Goal: Task Accomplishment & Management: Manage account settings

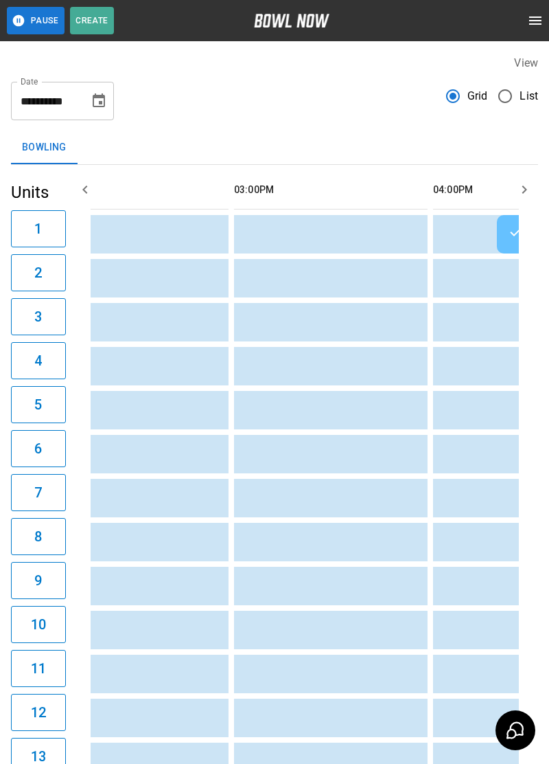
scroll to position [0, 459]
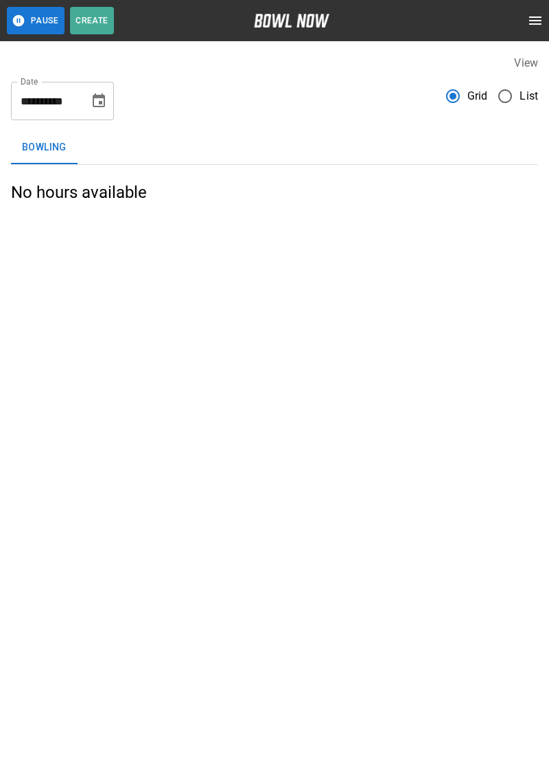
click at [531, 89] on span "List" at bounding box center [529, 96] width 19 height 16
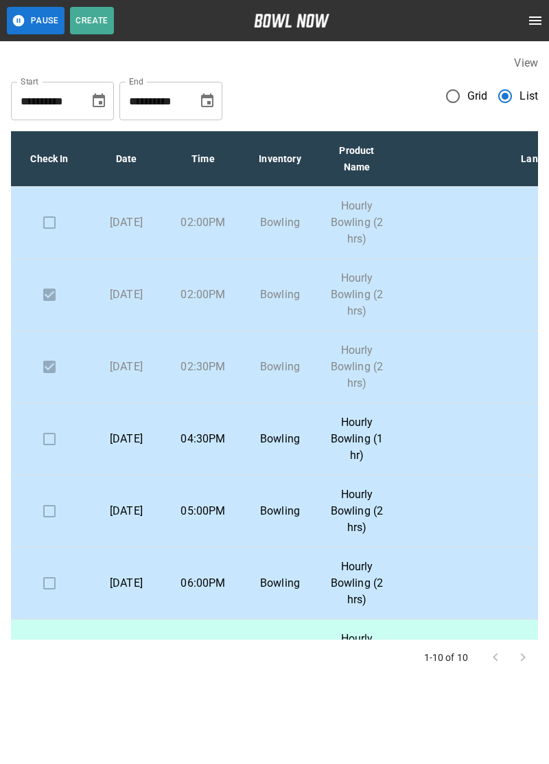
click at [214, 439] on p "04:30PM" at bounding box center [203, 439] width 55 height 16
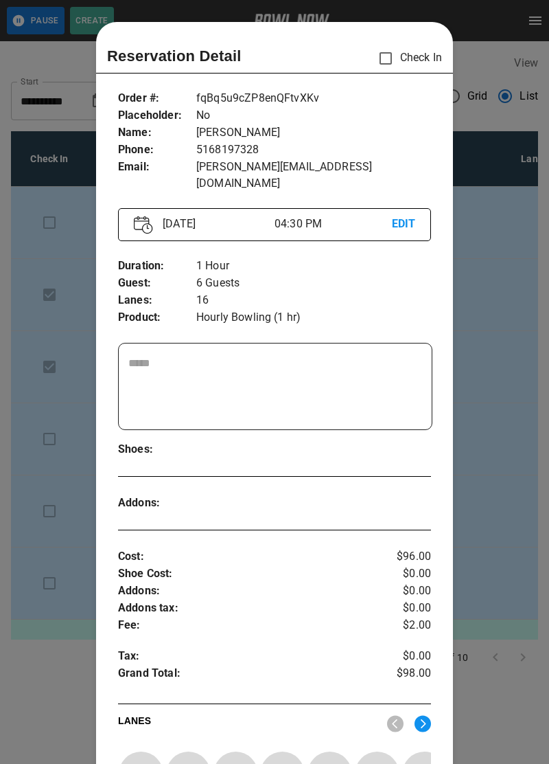
scroll to position [22, 0]
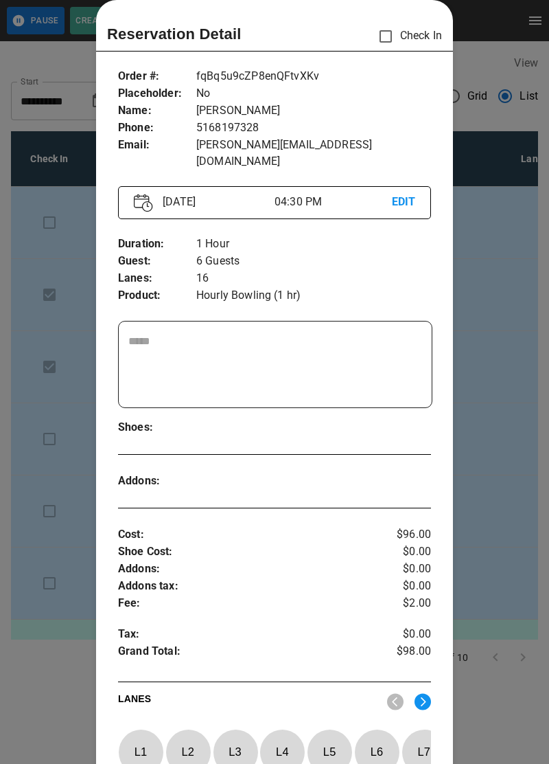
click at [480, 30] on div at bounding box center [274, 382] width 549 height 764
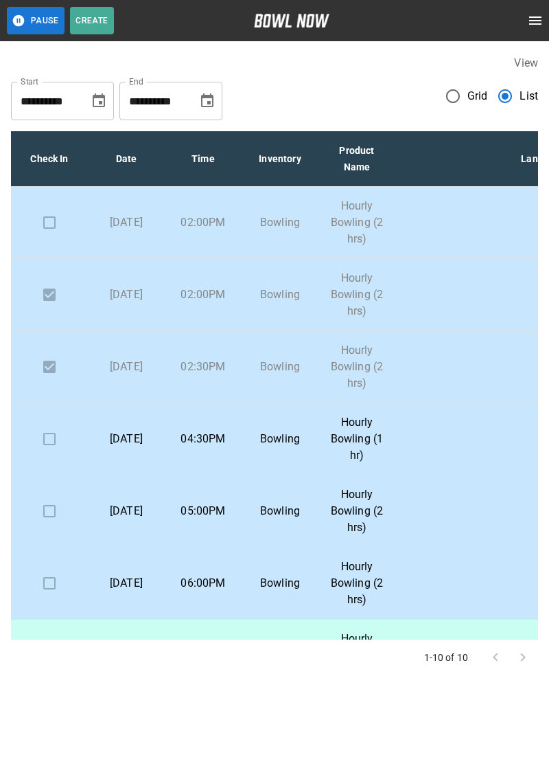
click at [57, 244] on td at bounding box center [49, 223] width 77 height 72
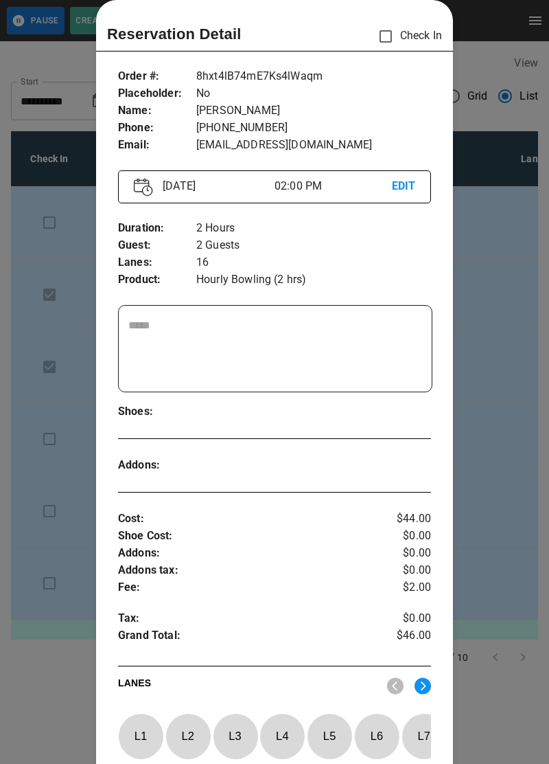
click at [409, 35] on p "Check In" at bounding box center [406, 36] width 71 height 29
click at [404, 37] on p "Check In" at bounding box center [421, 36] width 42 height 16
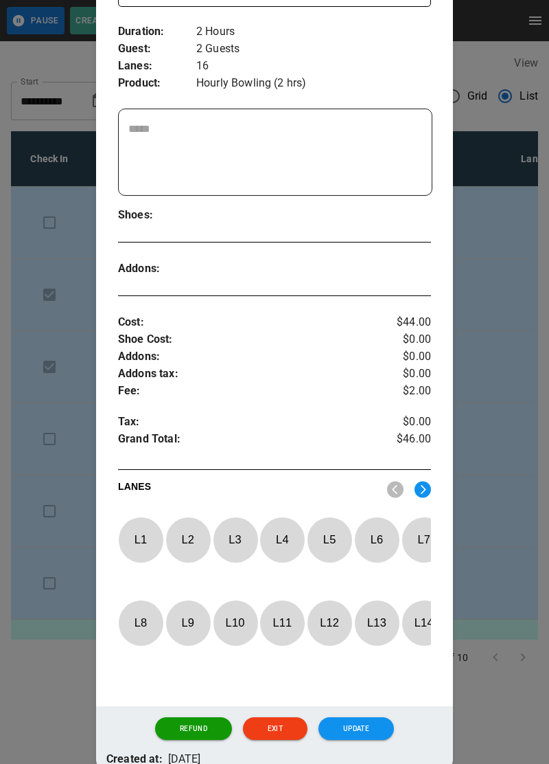
scroll to position [255, 0]
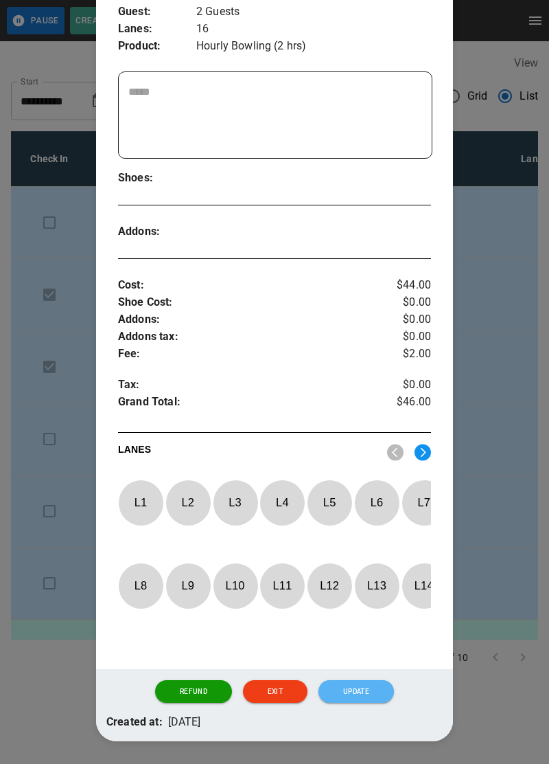
click at [388, 703] on button "Update" at bounding box center [357, 691] width 76 height 23
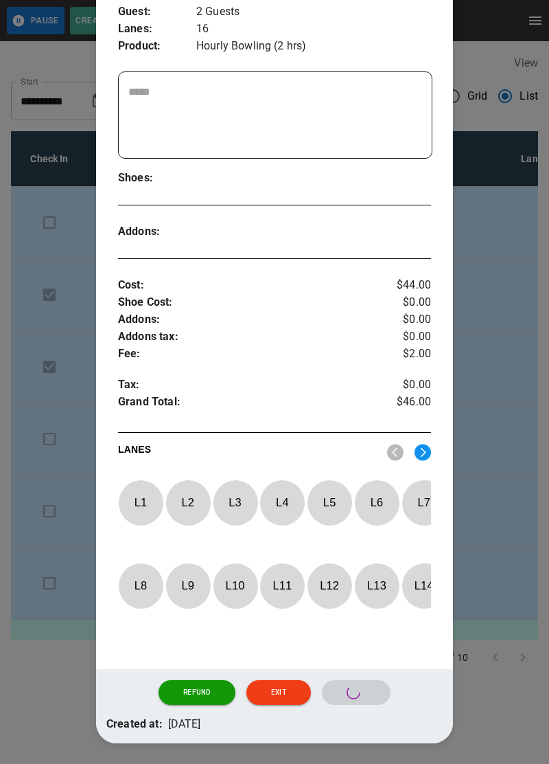
scroll to position [188, 0]
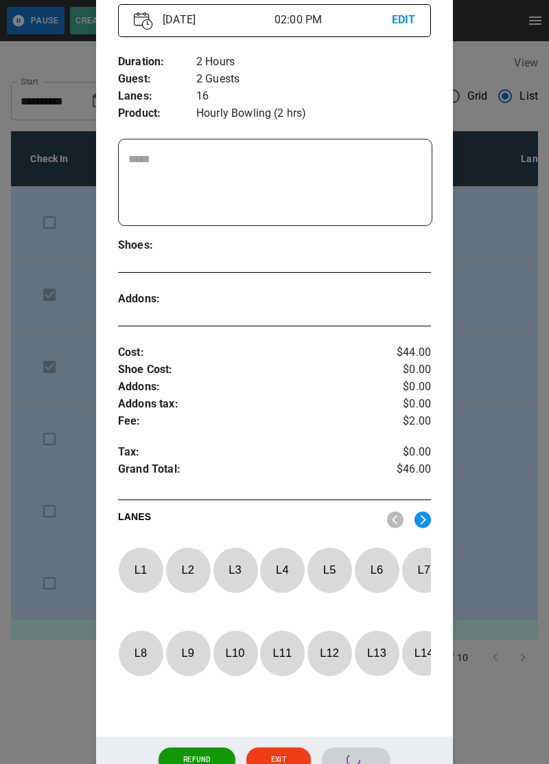
click at [468, 33] on div at bounding box center [274, 382] width 549 height 764
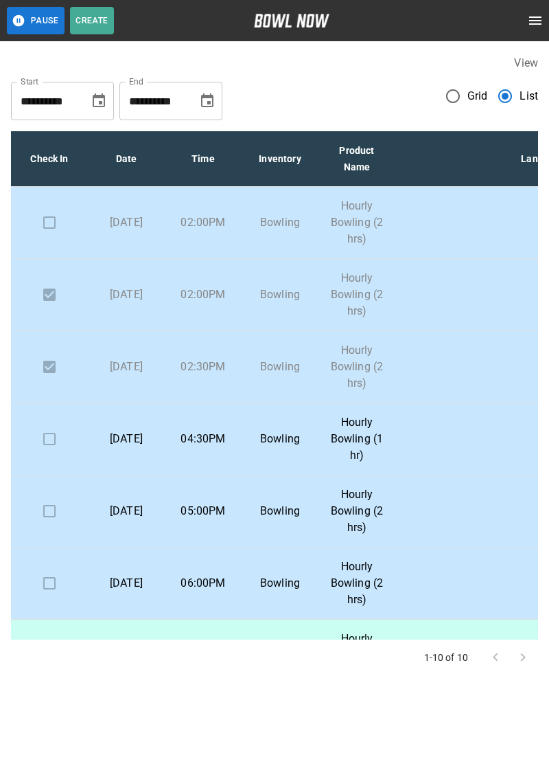
click at [57, 229] on td at bounding box center [49, 223] width 77 height 72
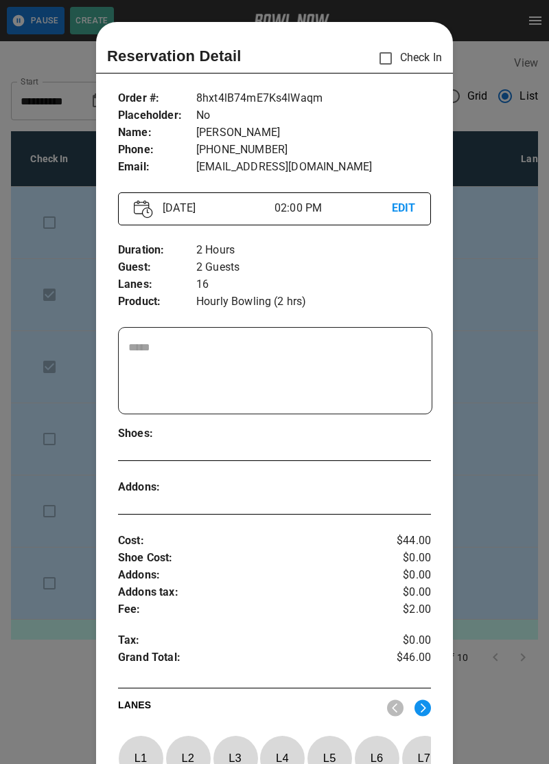
scroll to position [22, 0]
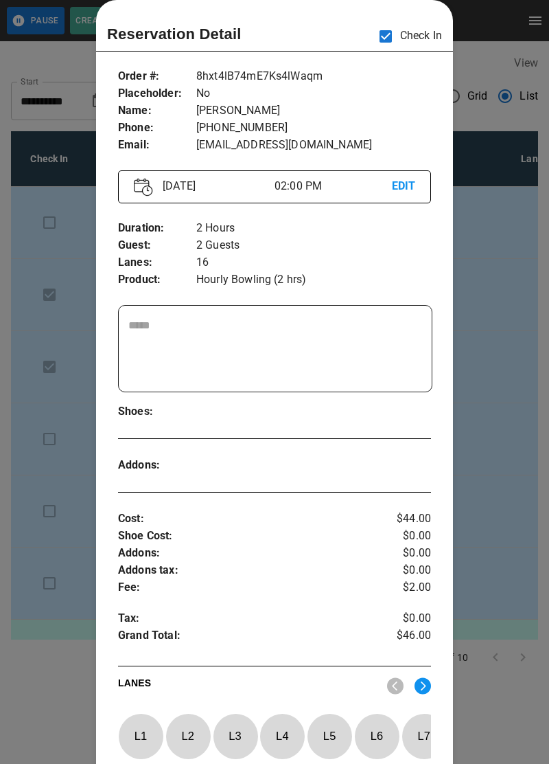
click at [493, 32] on div at bounding box center [274, 382] width 549 height 764
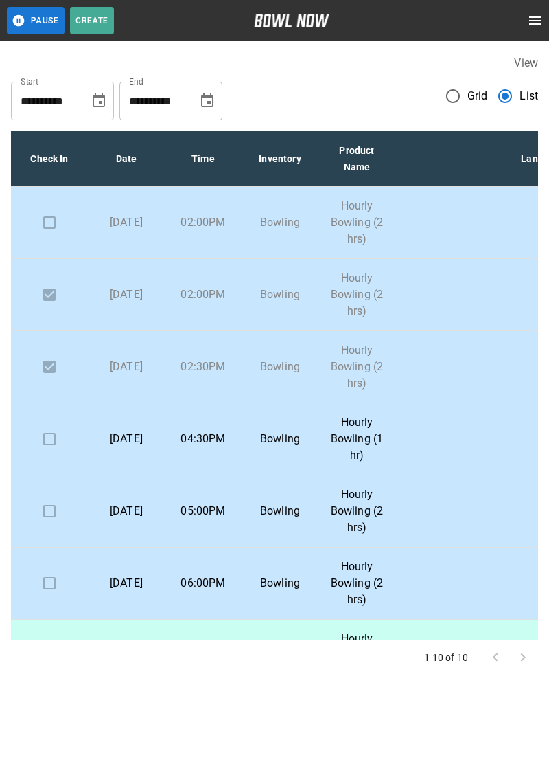
click at [58, 230] on td at bounding box center [49, 223] width 77 height 72
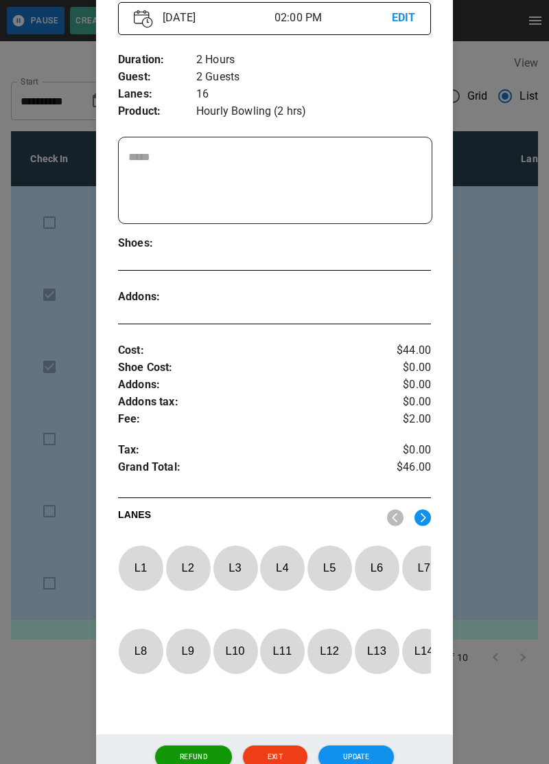
scroll to position [255, 0]
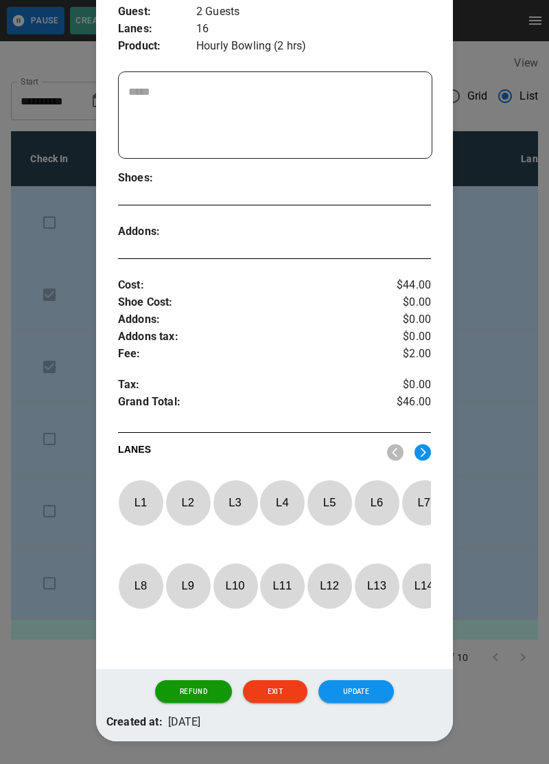
click at [379, 703] on button "Update" at bounding box center [357, 691] width 76 height 23
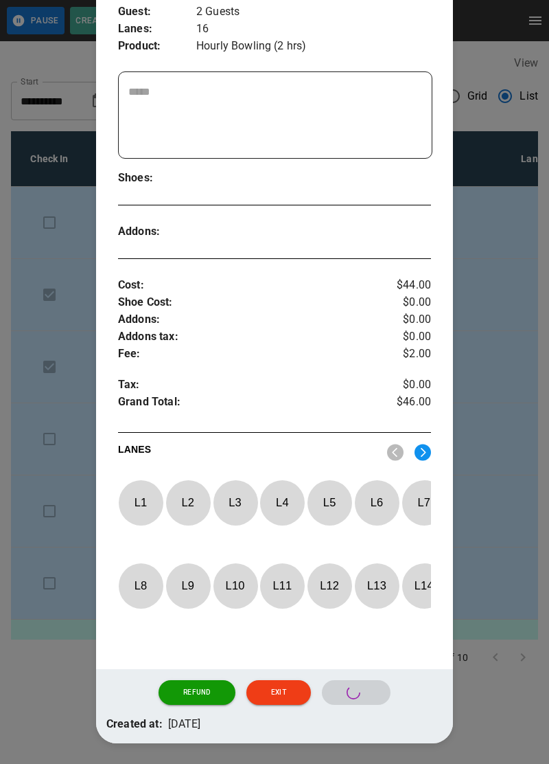
scroll to position [188, 0]
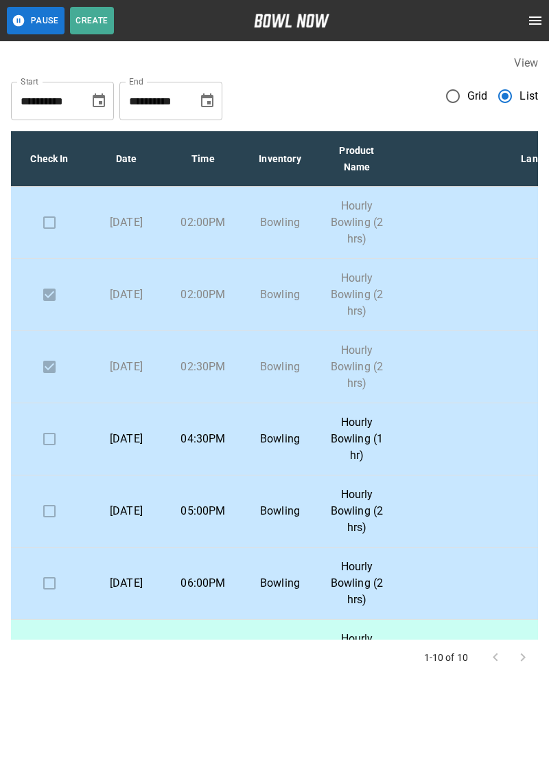
click at [481, 31] on div at bounding box center [455, 20] width 190 height 27
